Goal: Find specific page/section: Find specific page/section

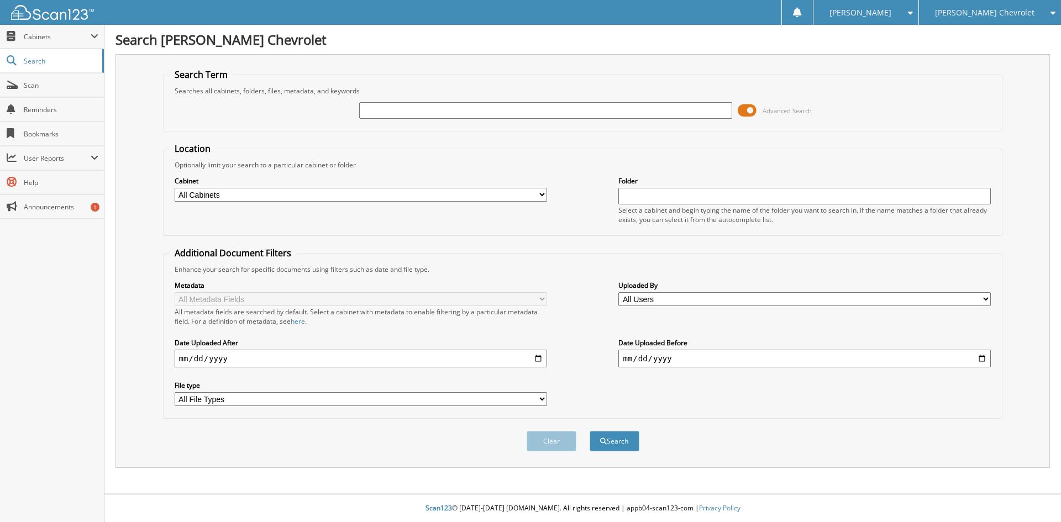
click at [1053, 10] on icon at bounding box center [1050, 13] width 10 height 8
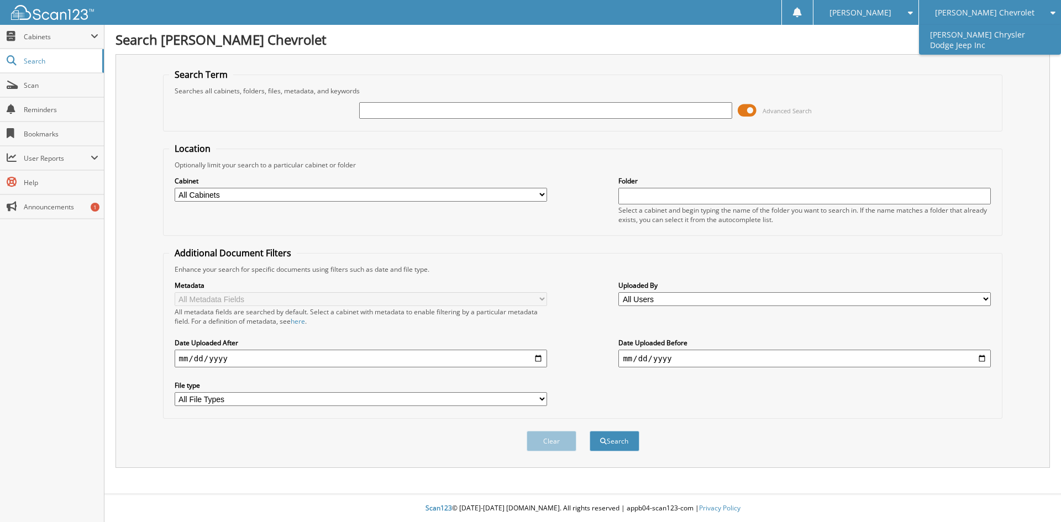
click at [988, 45] on link "[PERSON_NAME] Chrysler Dodge Jeep Inc" at bounding box center [990, 40] width 142 height 30
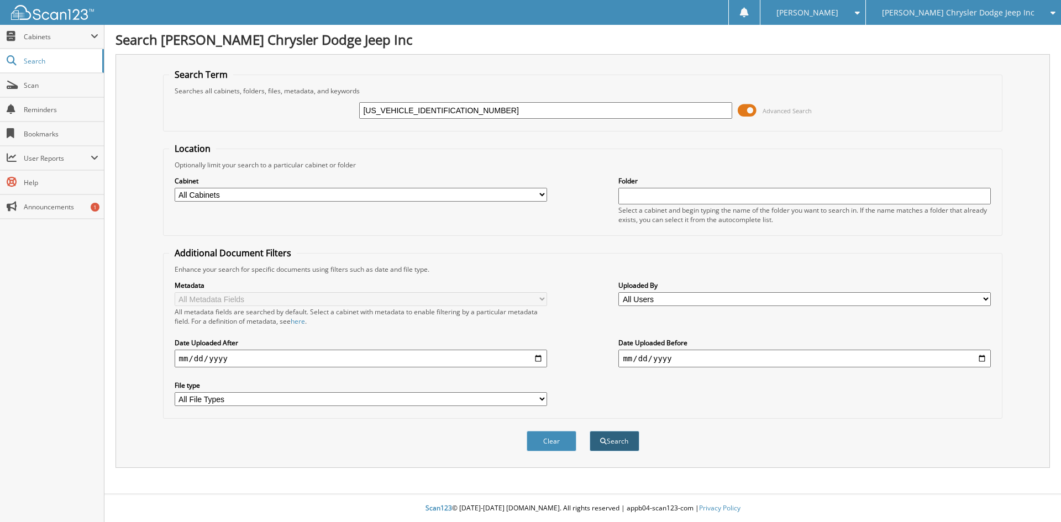
type input "[US_VEHICLE_IDENTIFICATION_NUMBER]"
click at [618, 447] on button "Search" at bounding box center [614, 441] width 50 height 20
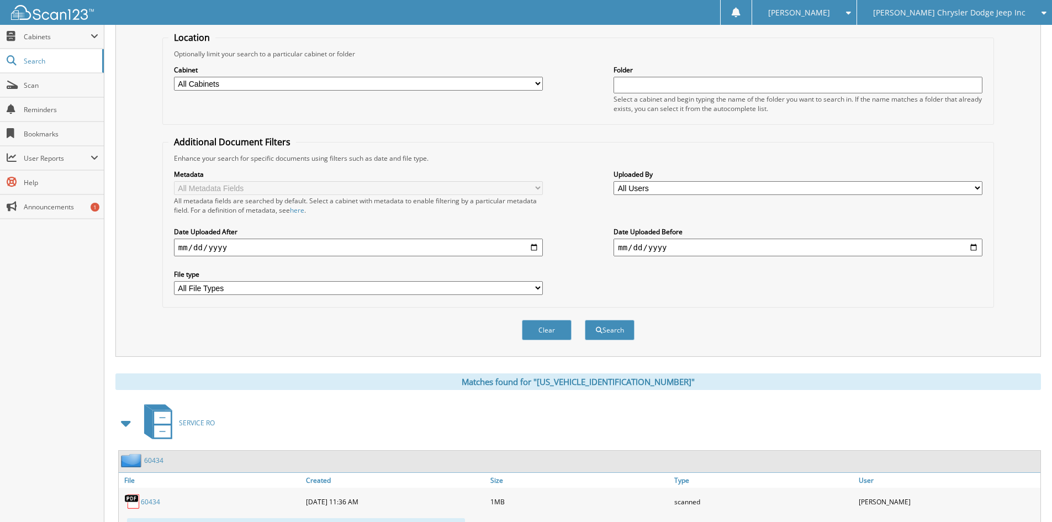
scroll to position [163, 0]
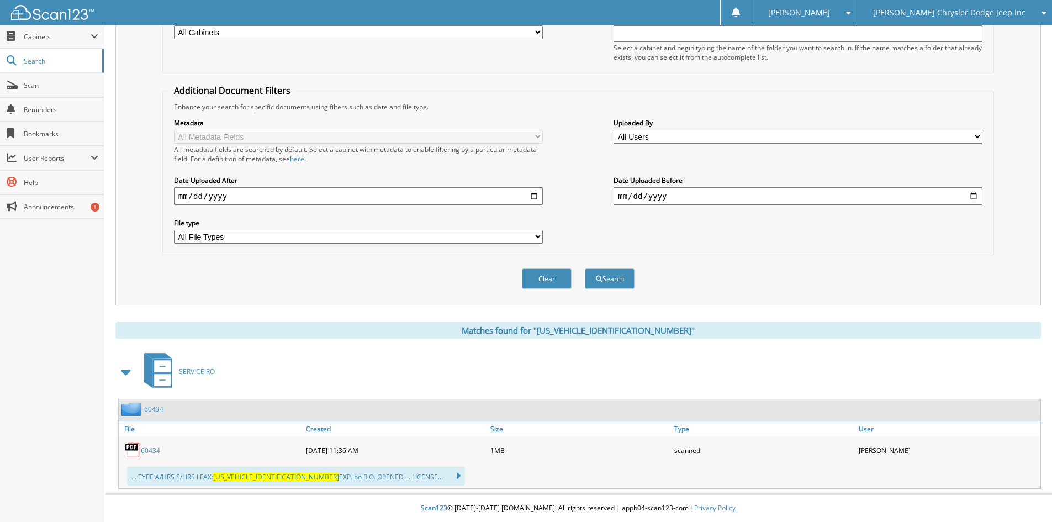
click at [147, 449] on link "60434" at bounding box center [150, 450] width 19 height 9
